Goal: Find specific page/section: Find specific page/section

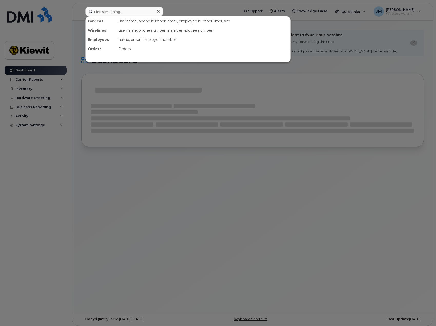
click at [136, 12] on input at bounding box center [124, 11] width 78 height 9
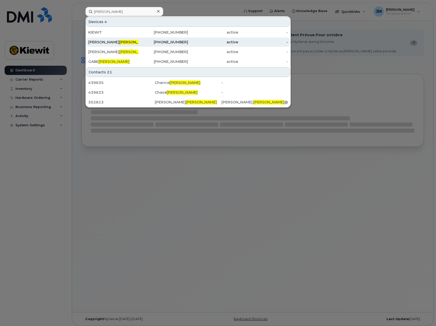
type input "[PERSON_NAME]"
click at [119, 42] on span "[PERSON_NAME]" at bounding box center [134, 42] width 31 height 5
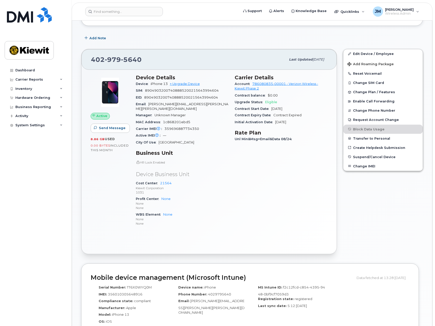
scroll to position [110, 0]
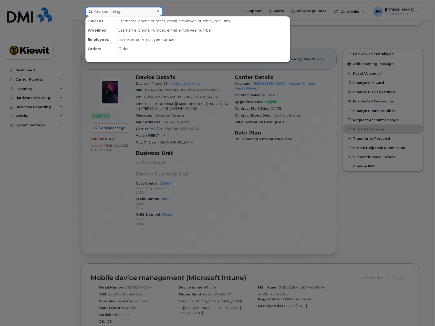
click at [151, 15] on input at bounding box center [124, 11] width 78 height 9
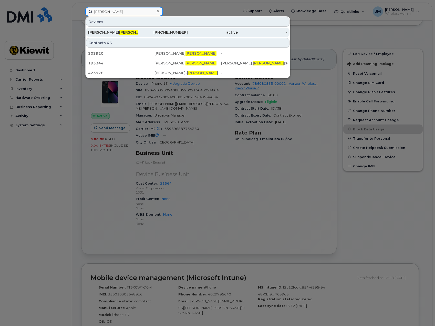
type input "[PERSON_NAME]"
click at [132, 31] on div "[PERSON_NAME]" at bounding box center [113, 32] width 50 height 5
